Goal: Use online tool/utility: Utilize a website feature to perform a specific function

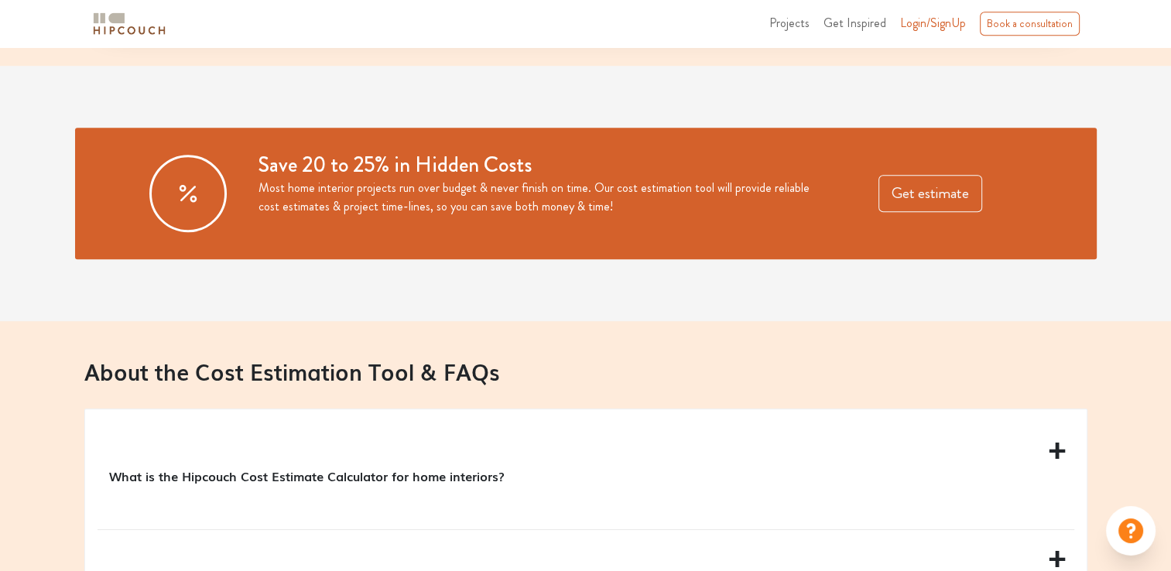
scroll to position [1238, 0]
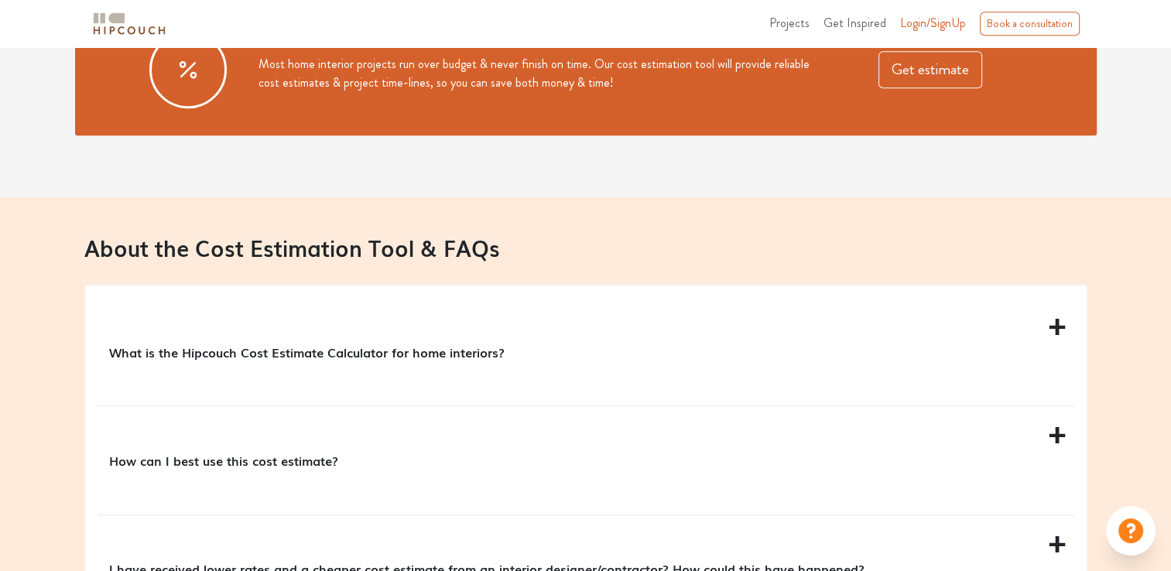
click at [451, 357] on p "What is the Hipcouch Cost Estimate Calculator for home interiors?" at bounding box center [582, 352] width 947 height 19
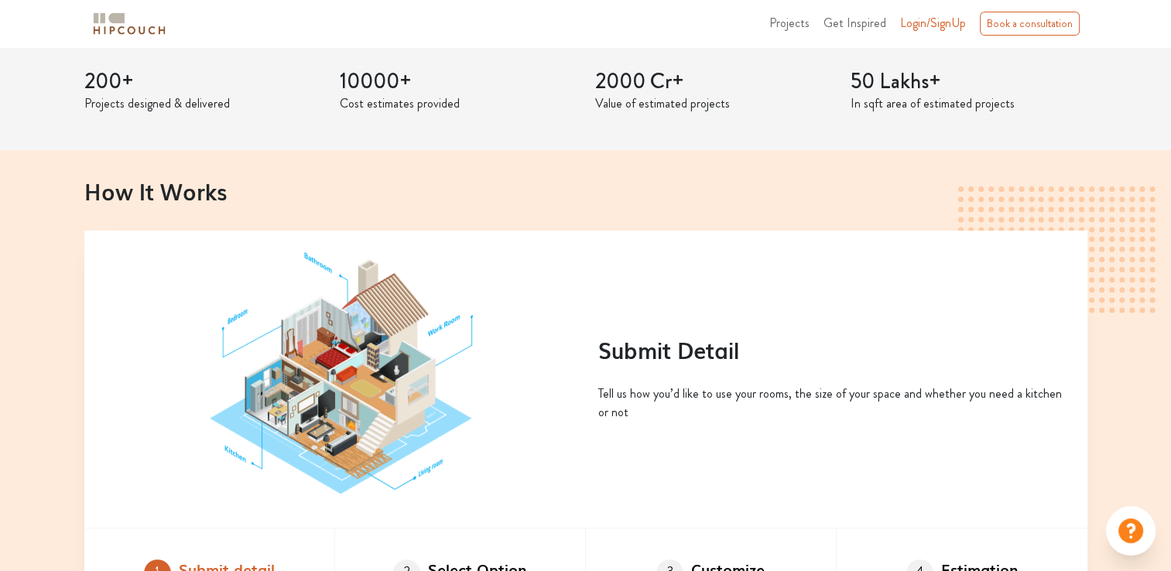
scroll to position [232, 0]
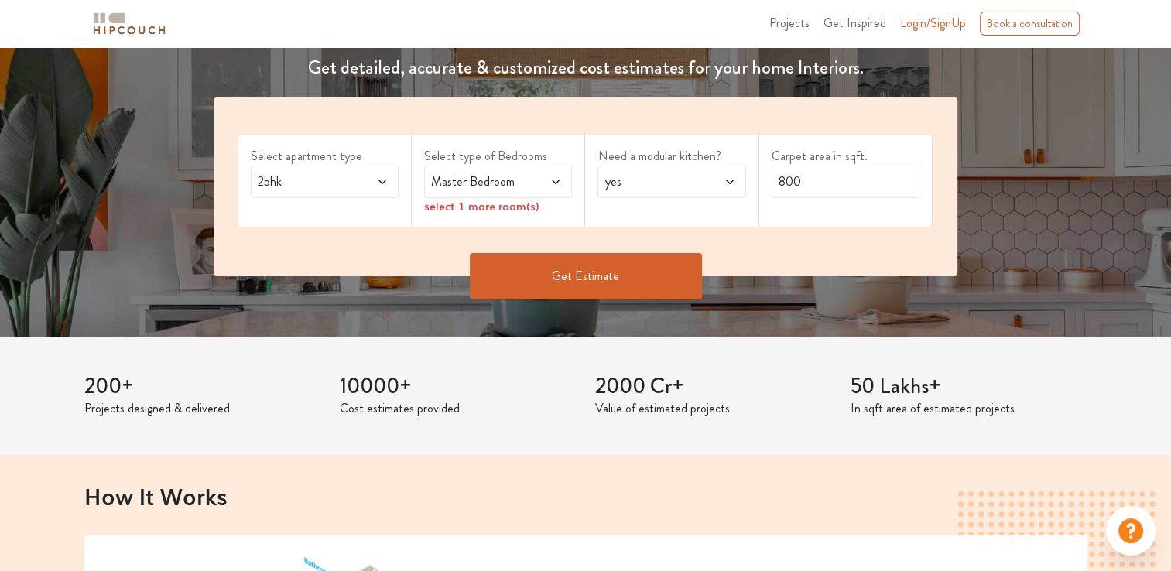
click at [394, 183] on div "2bhk" at bounding box center [325, 182] width 148 height 32
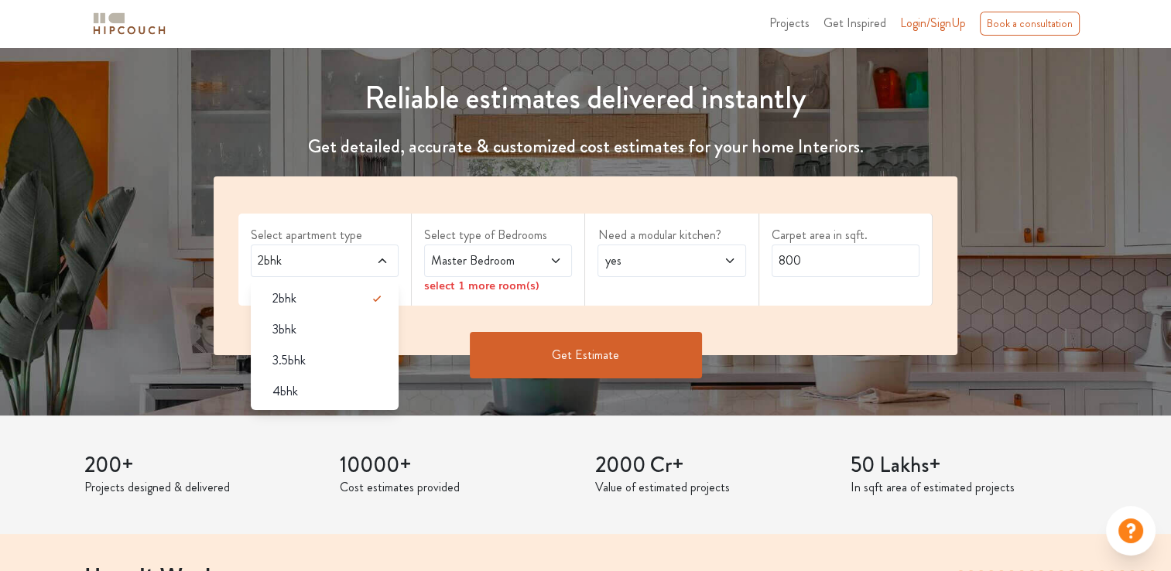
scroll to position [0, 0]
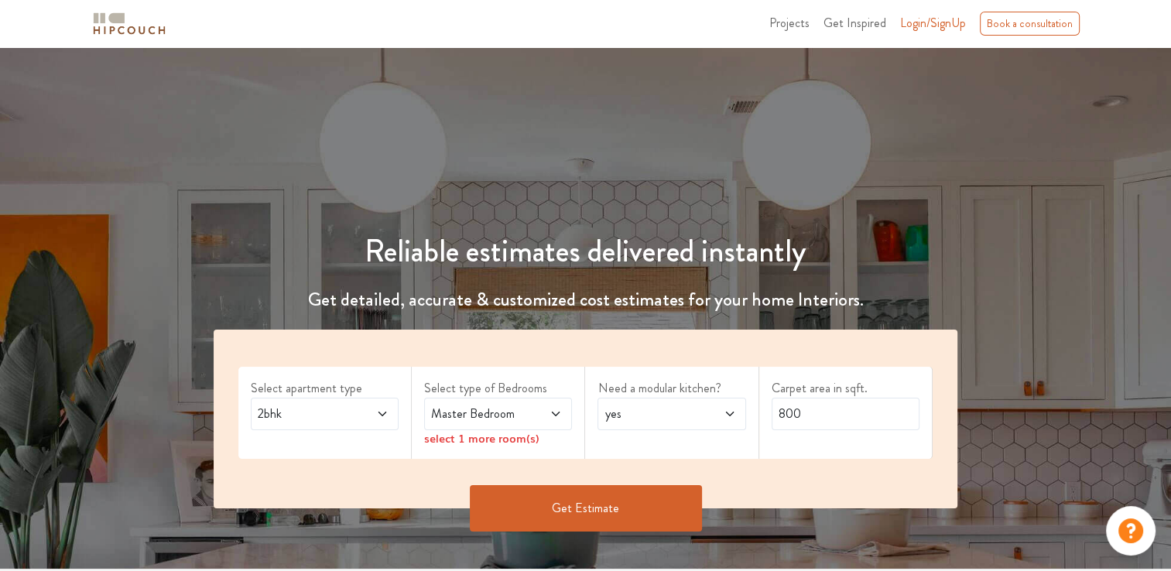
click at [443, 436] on div "select 1 more room(s)" at bounding box center [498, 438] width 148 height 16
click at [375, 413] on span at bounding box center [371, 414] width 33 height 19
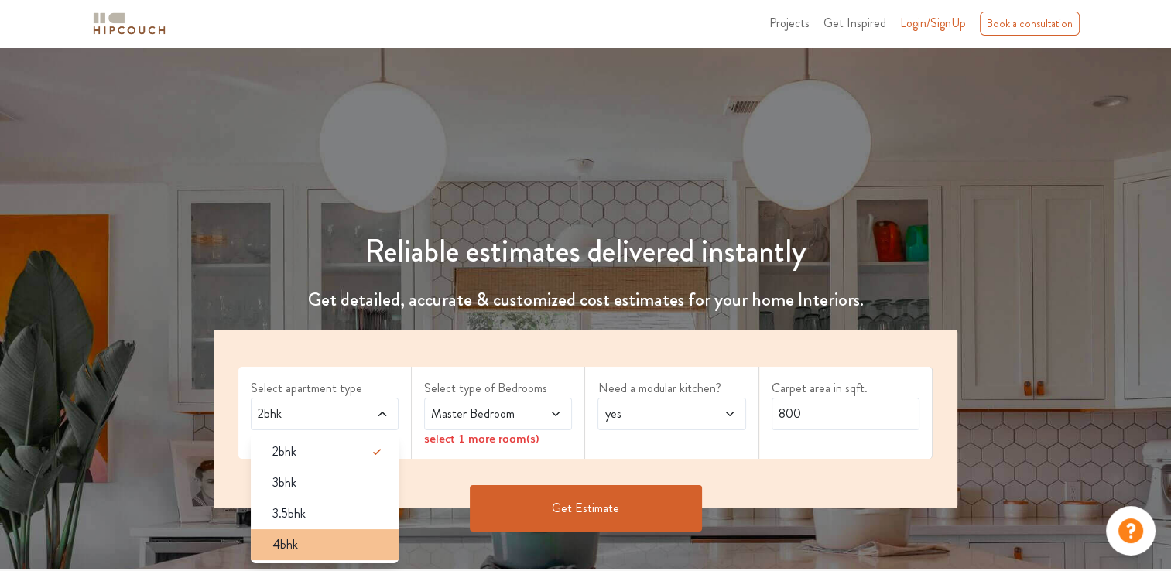
click at [299, 545] on div "4bhk" at bounding box center [329, 544] width 138 height 19
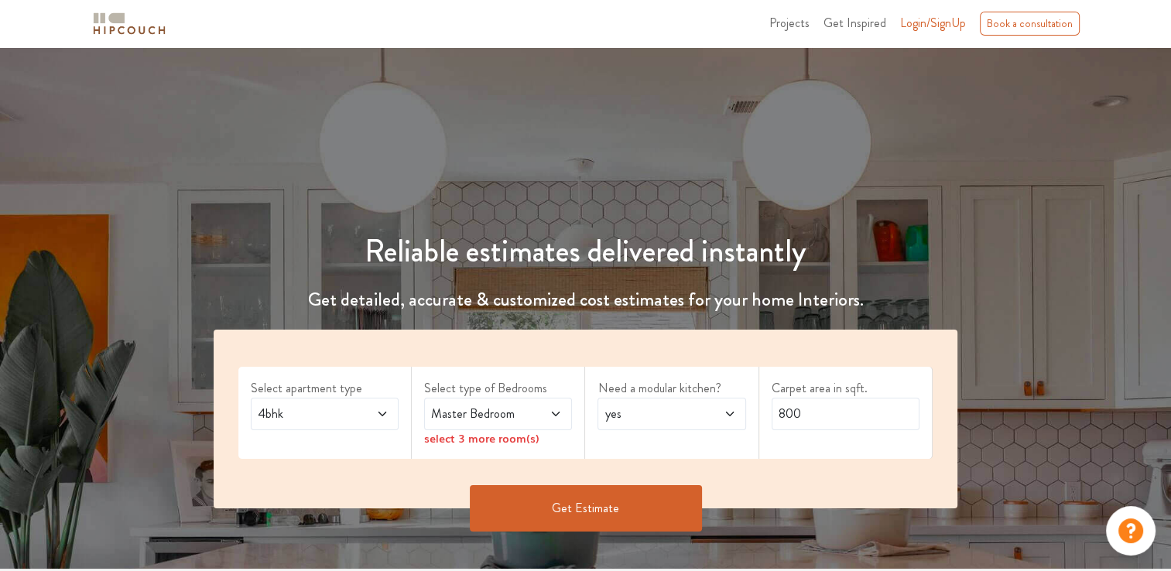
click at [557, 419] on span at bounding box center [544, 414] width 33 height 19
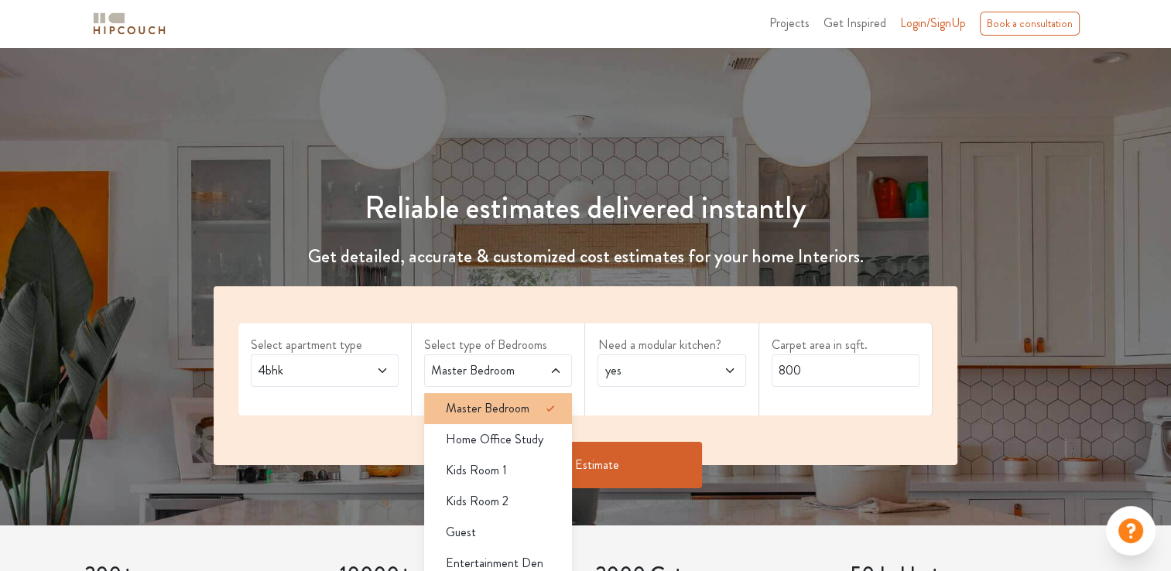
scroll to position [155, 0]
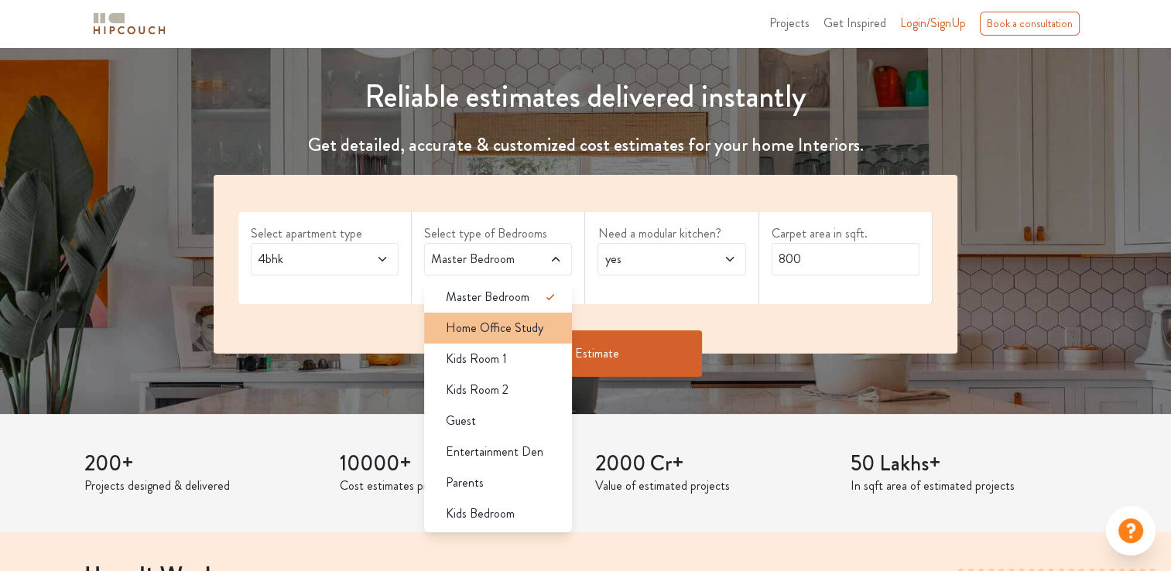
click at [511, 331] on span "Home Office Study" at bounding box center [494, 328] width 97 height 19
click at [490, 331] on span "Home Office Study" at bounding box center [494, 328] width 97 height 19
click at [514, 333] on span "Home Office Study" at bounding box center [494, 328] width 97 height 19
click at [731, 258] on icon at bounding box center [729, 259] width 8 height 5
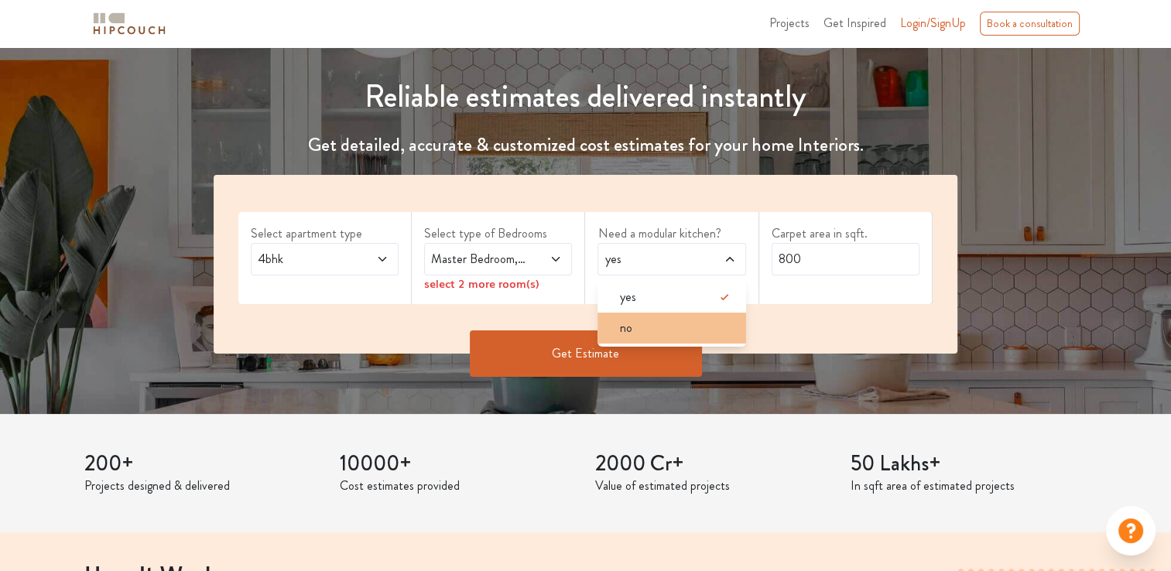
click at [657, 323] on div "no" at bounding box center [676, 328] width 138 height 19
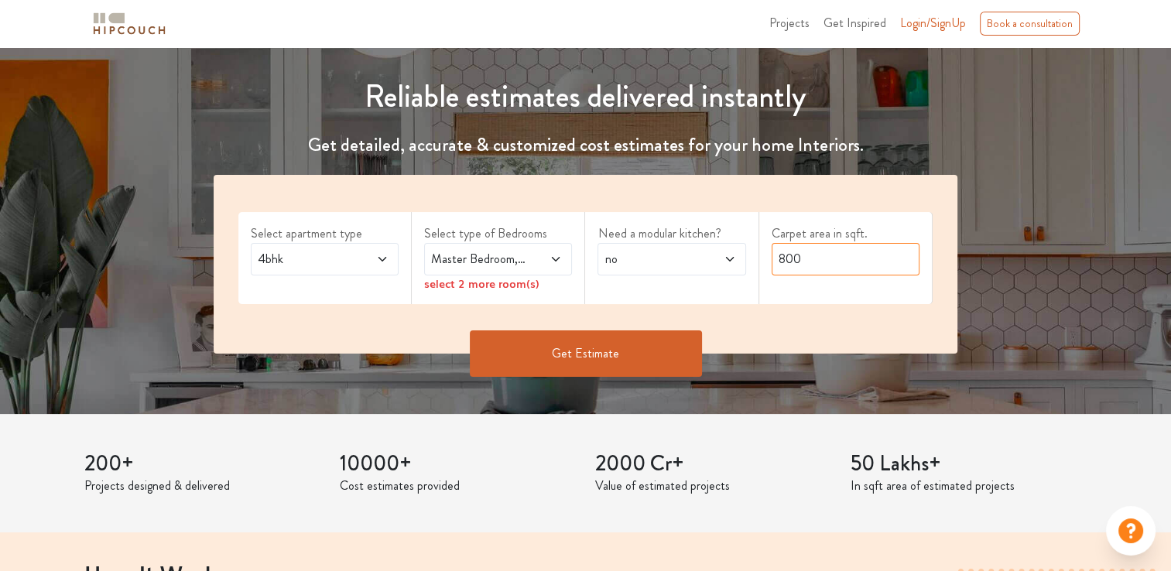
click at [820, 262] on input "800" at bounding box center [845, 259] width 148 height 32
click at [618, 258] on div "Select apartment type 4bhk Select type of Bedrooms Master Bedroom,Home Office S…" at bounding box center [586, 264] width 744 height 179
type input "1400"
click at [617, 345] on button "Get Estimate" at bounding box center [586, 353] width 232 height 46
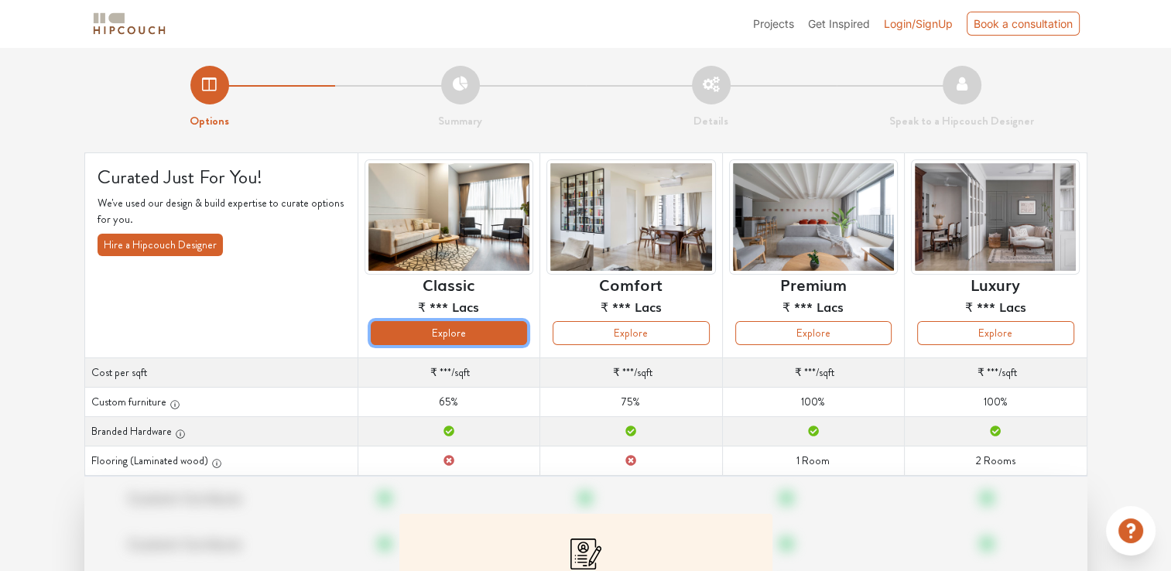
click at [498, 336] on button "Explore" at bounding box center [449, 333] width 156 height 24
